Goal: Task Accomplishment & Management: Manage account settings

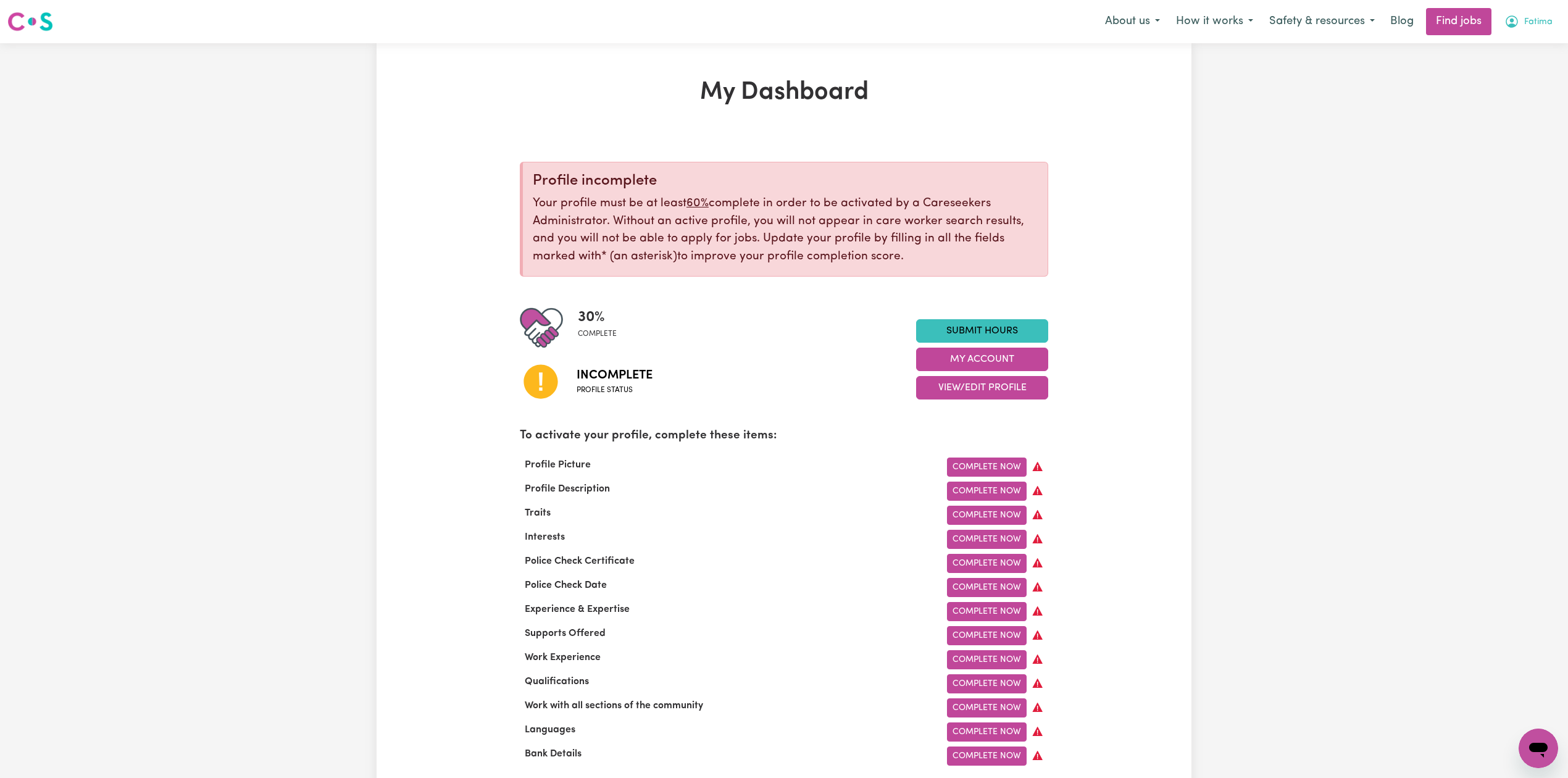
click at [1539, 31] on button "Fatima" at bounding box center [1528, 21] width 64 height 26
click at [1529, 99] on link "Logout" at bounding box center [1512, 94] width 98 height 24
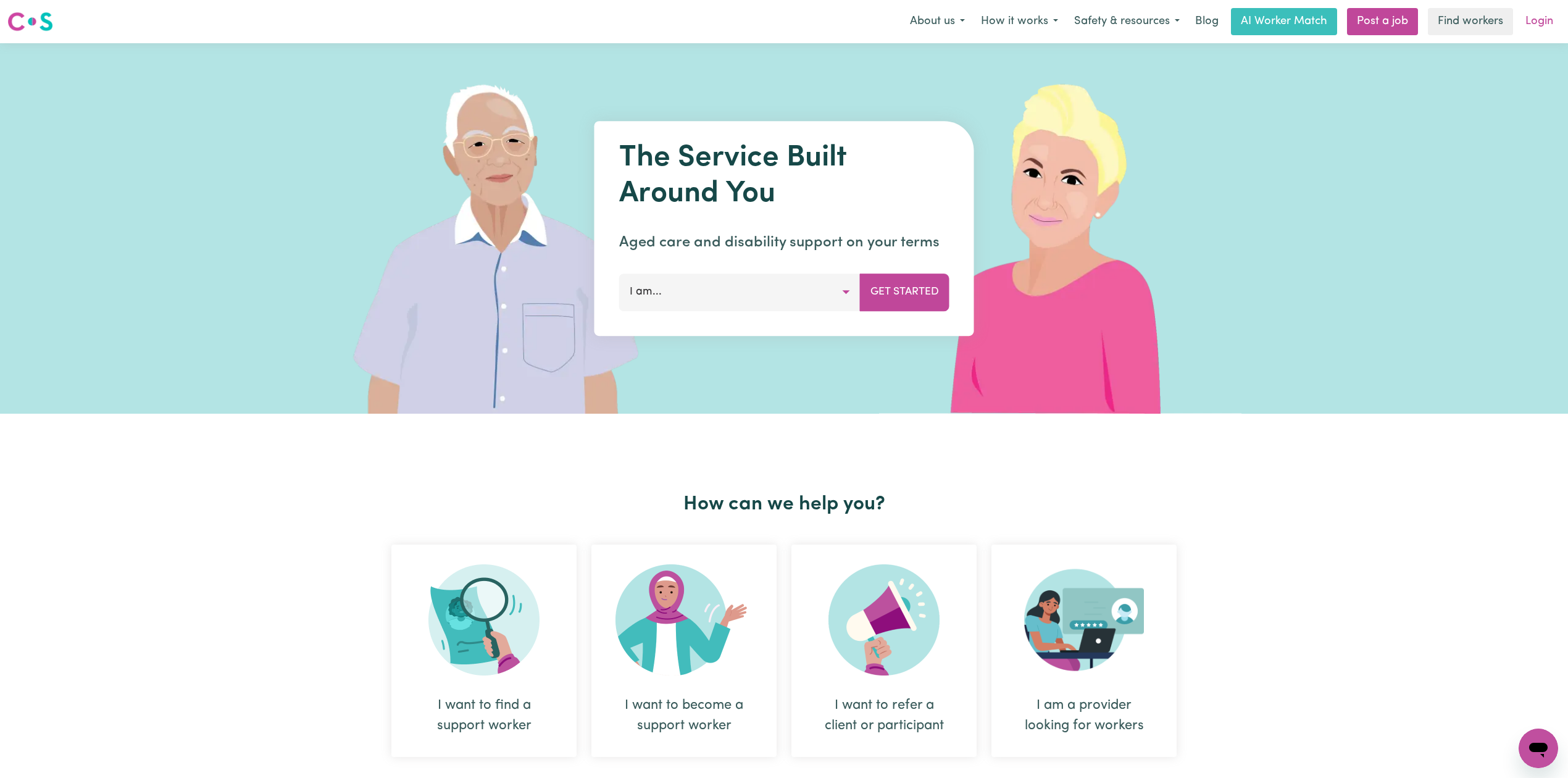
click at [1547, 8] on link "Login" at bounding box center [1539, 22] width 43 height 27
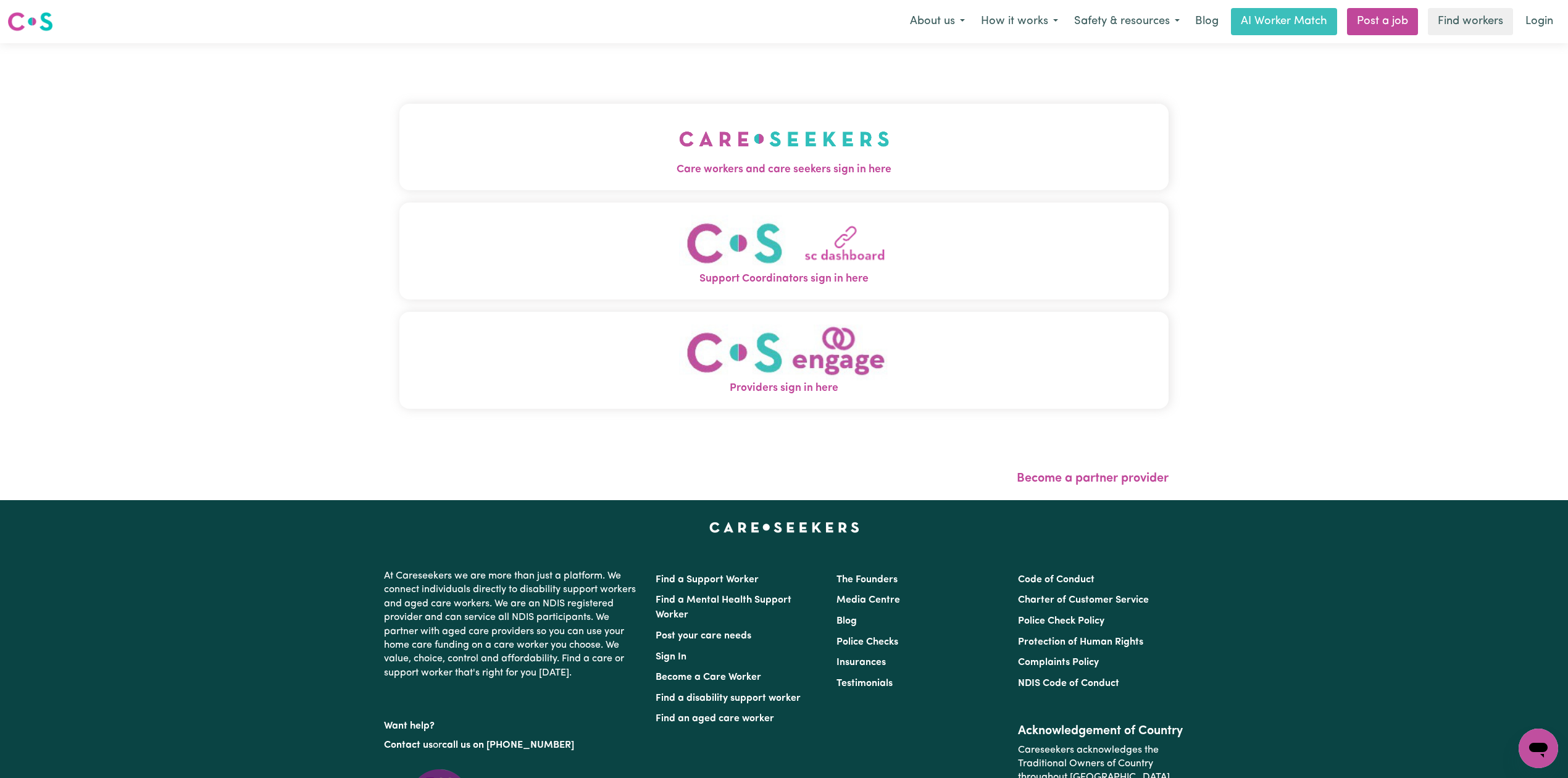
click at [611, 92] on div "Care workers and care seekers sign in here Support Coordinators sign in here Pr…" at bounding box center [784, 263] width 770 height 389
click at [595, 178] on span "Care workers and care seekers sign in here" at bounding box center [784, 169] width 770 height 16
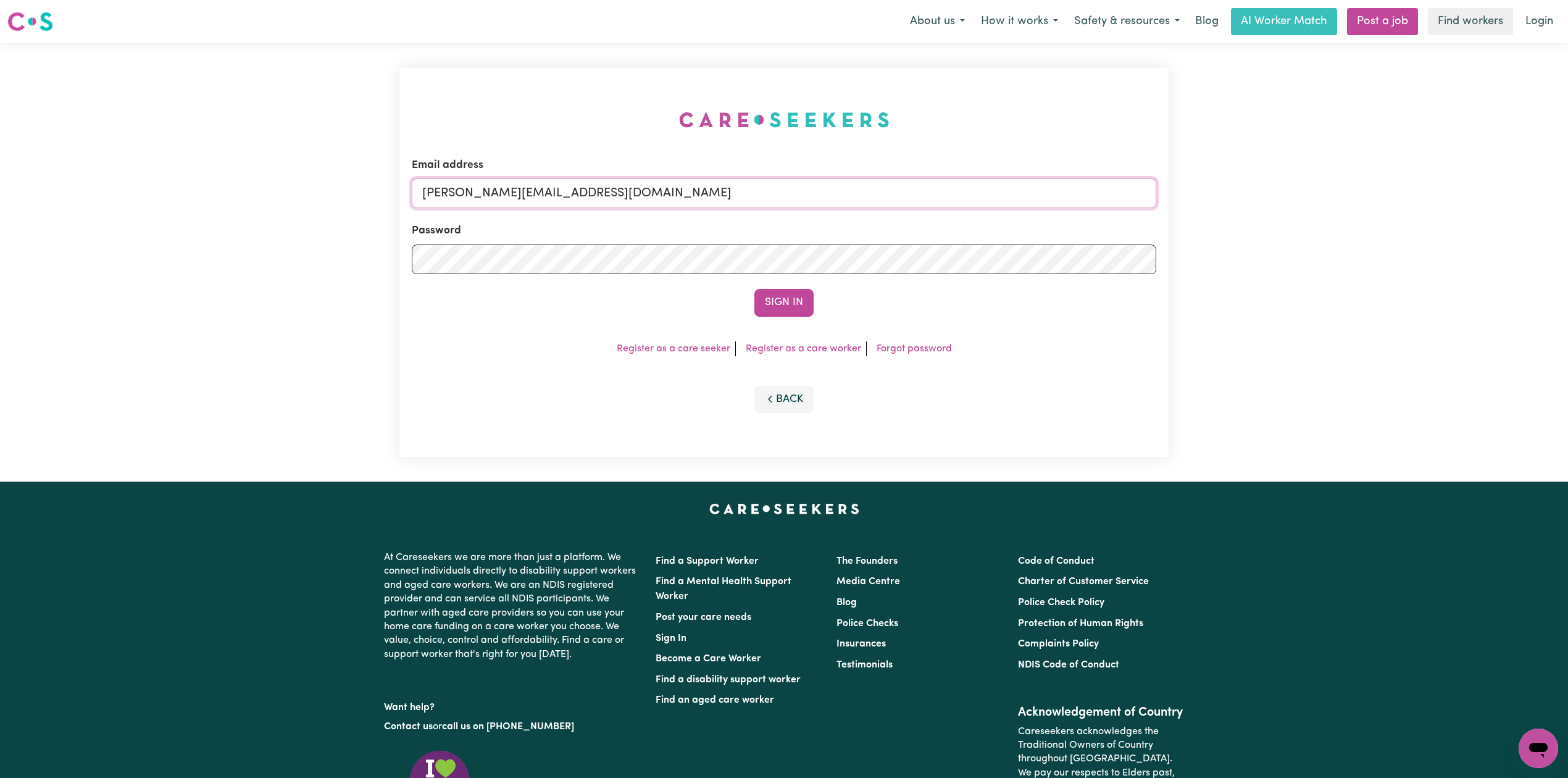
drag, startPoint x: 579, startPoint y: 195, endPoint x: 574, endPoint y: 206, distance: 12.1
click at [579, 195] on input "[PERSON_NAME][EMAIL_ADDRESS][DOMAIN_NAME]" at bounding box center [784, 193] width 744 height 29
drag, startPoint x: 488, startPoint y: 189, endPoint x: 829, endPoint y: 221, distance: 342.5
click at [829, 221] on form "Email address Superuser~[EMAIL_ADDRESS][DOMAIN_NAME] Password Sign In" at bounding box center [784, 237] width 744 height 159
type input "Superuser~[EMAIL_ADDRESS][DOMAIN_NAME]"
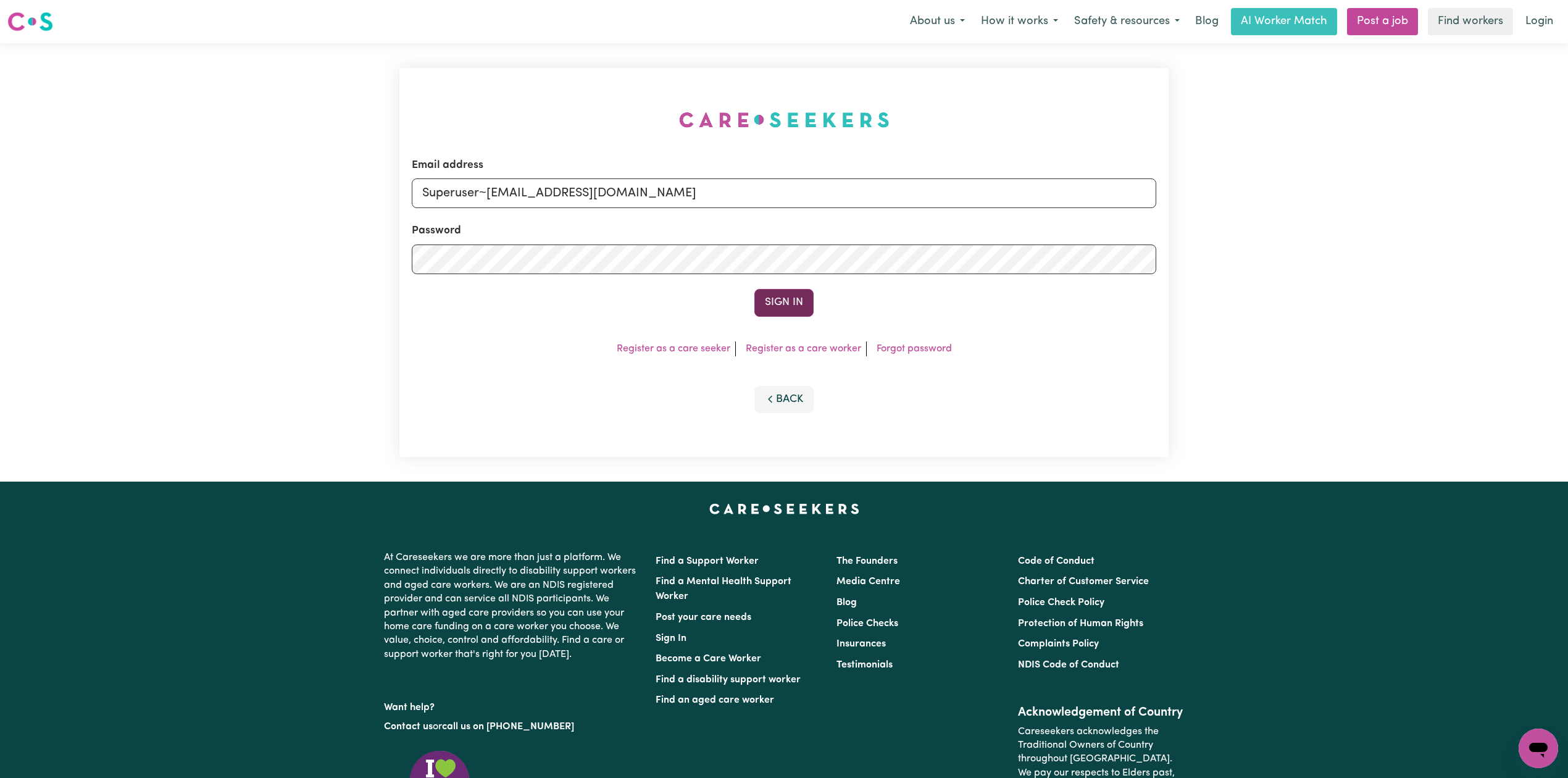
click at [788, 302] on button "Sign In" at bounding box center [784, 302] width 59 height 27
